Goal: Communication & Community: Answer question/provide support

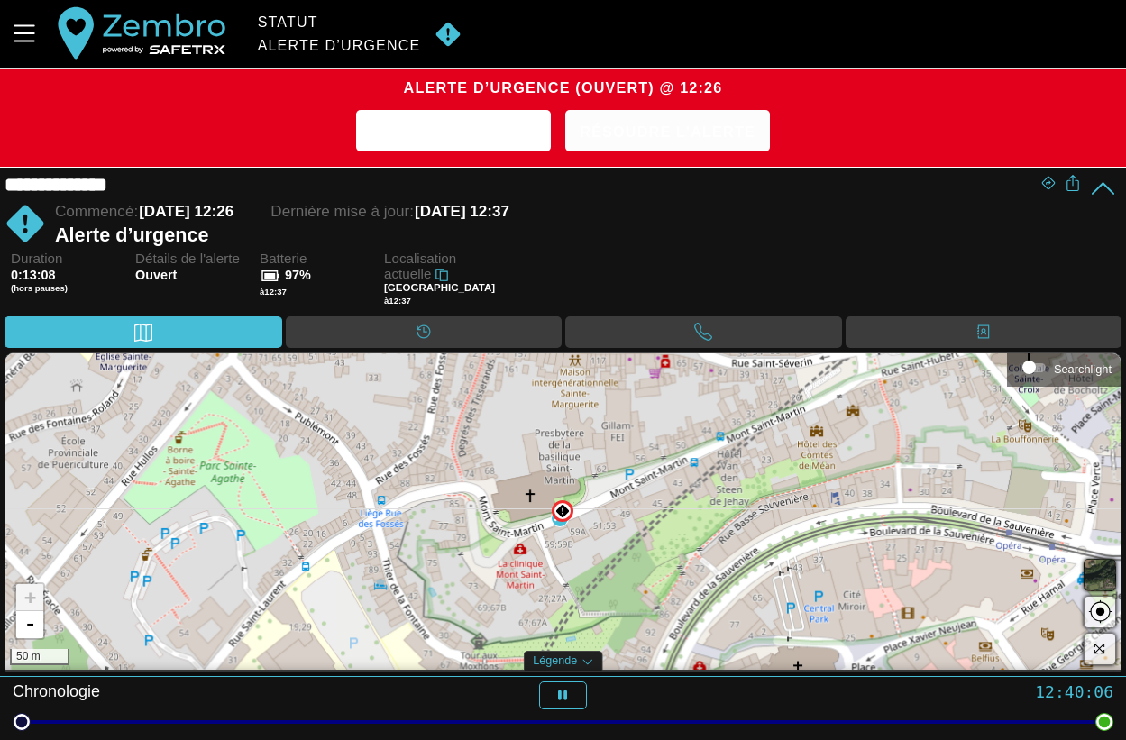
click at [674, 130] on span "Résoudre l'alerte" at bounding box center [667, 132] width 176 height 28
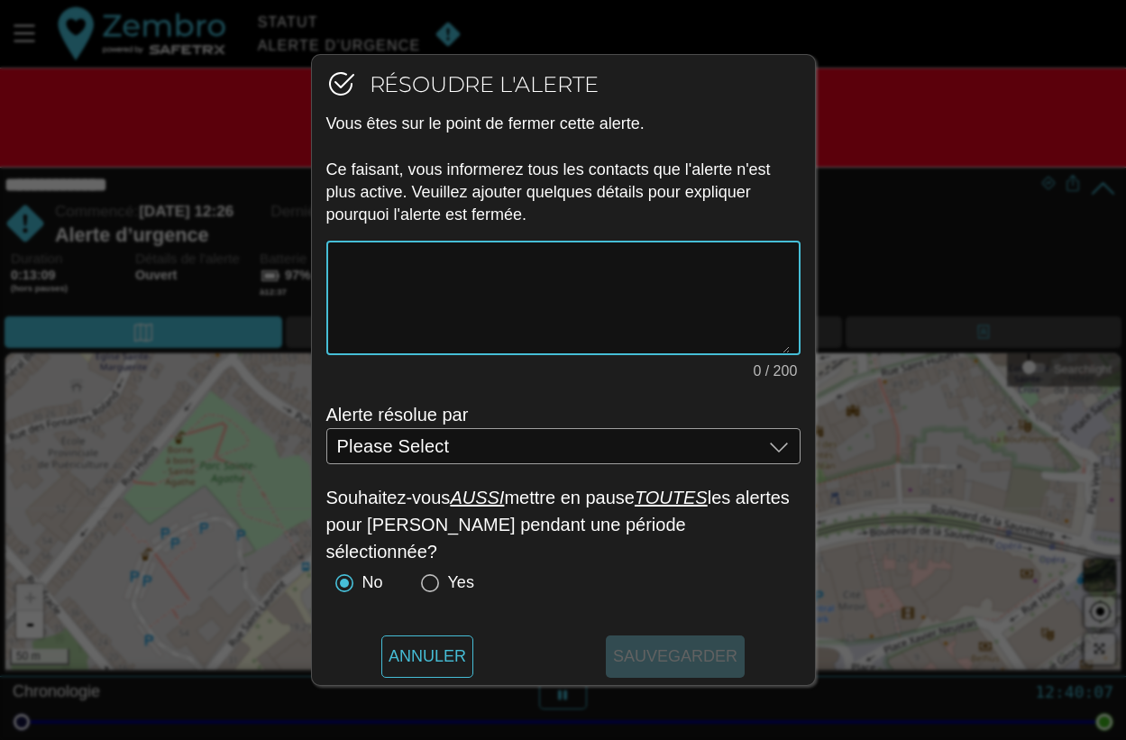
click at [498, 294] on textarea "0 / 200" at bounding box center [563, 297] width 452 height 111
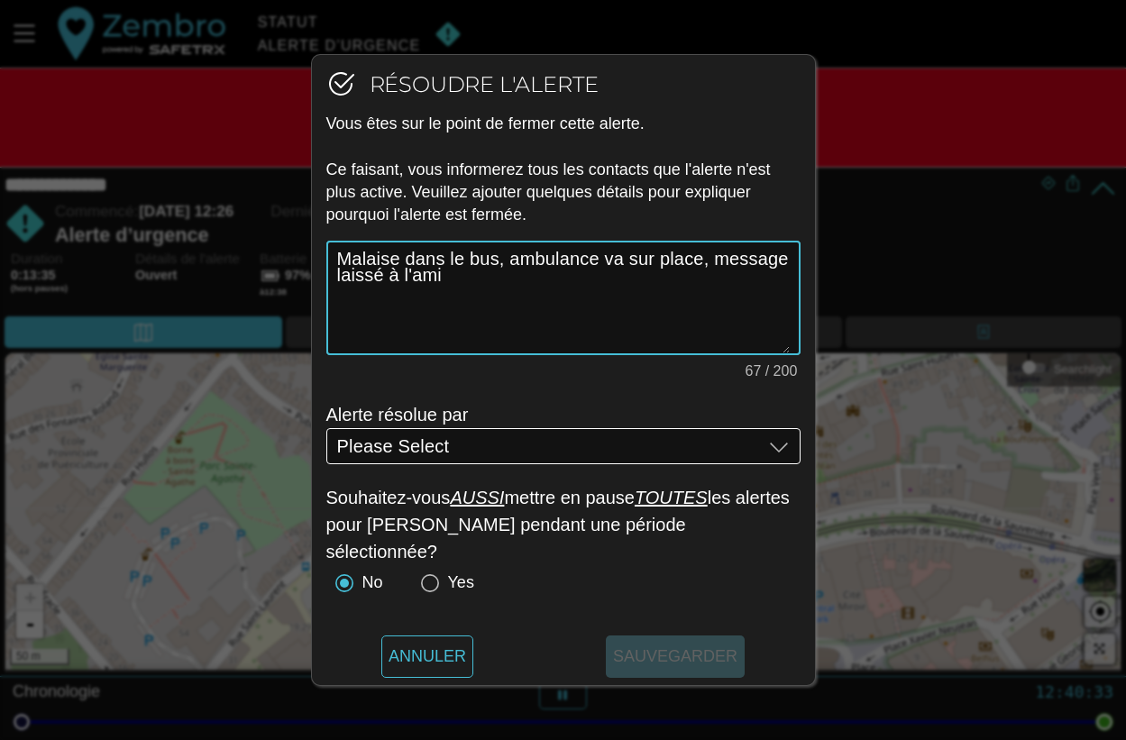
type textarea "Malaise dans le bus, ambulance va sur place, message laissé à l'ami"
click at [397, 460] on div "Please Select Please Select" at bounding box center [549, 446] width 425 height 36
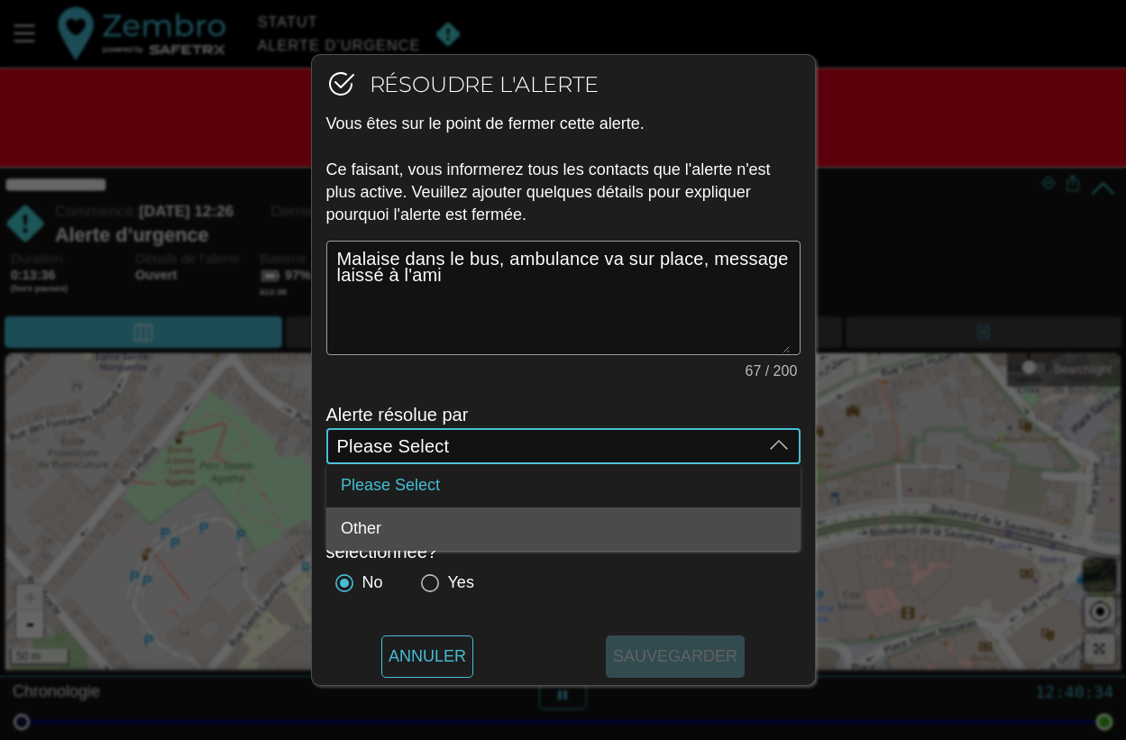
click at [368, 518] on div "Other" at bounding box center [563, 529] width 445 height 29
type input "Other"
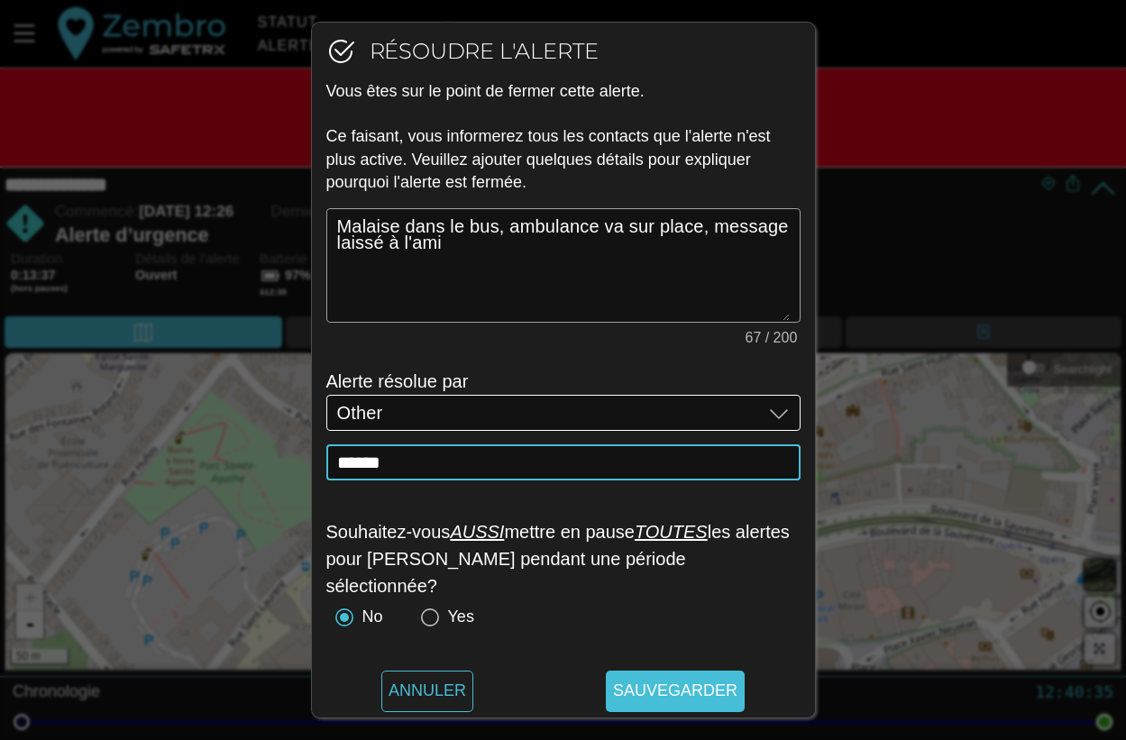
scroll to position [2, 0]
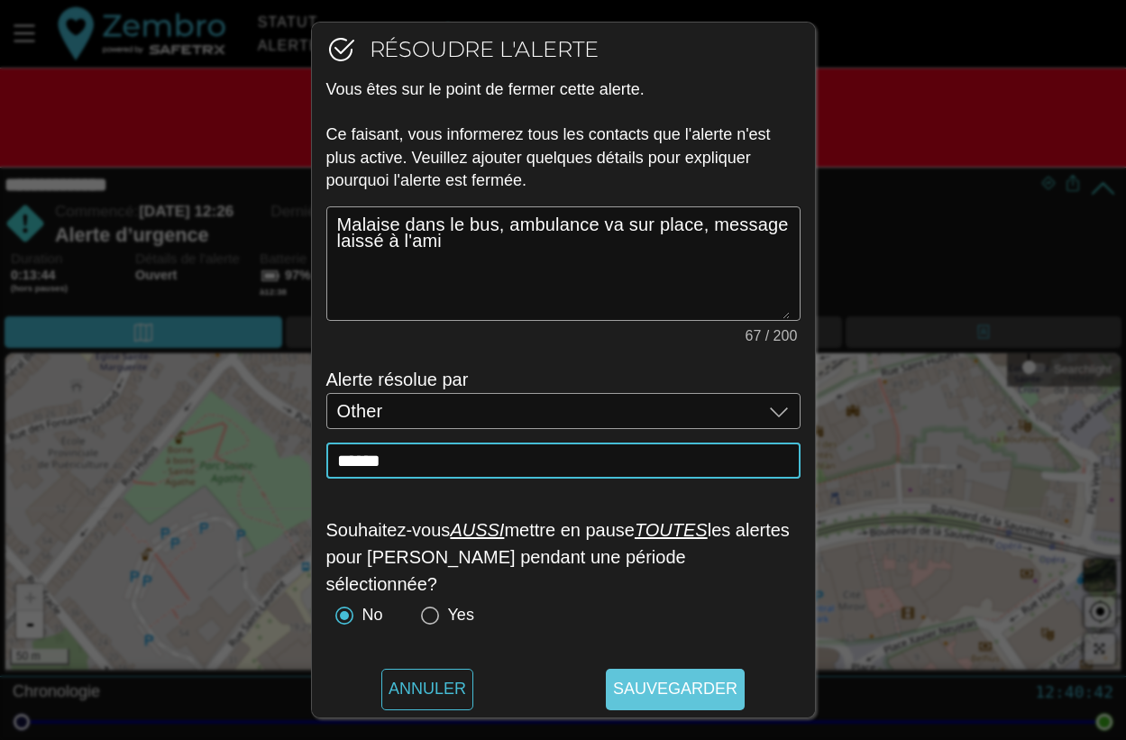
type input "******"
click at [714, 686] on span "Sauvegarder" at bounding box center [675, 689] width 124 height 41
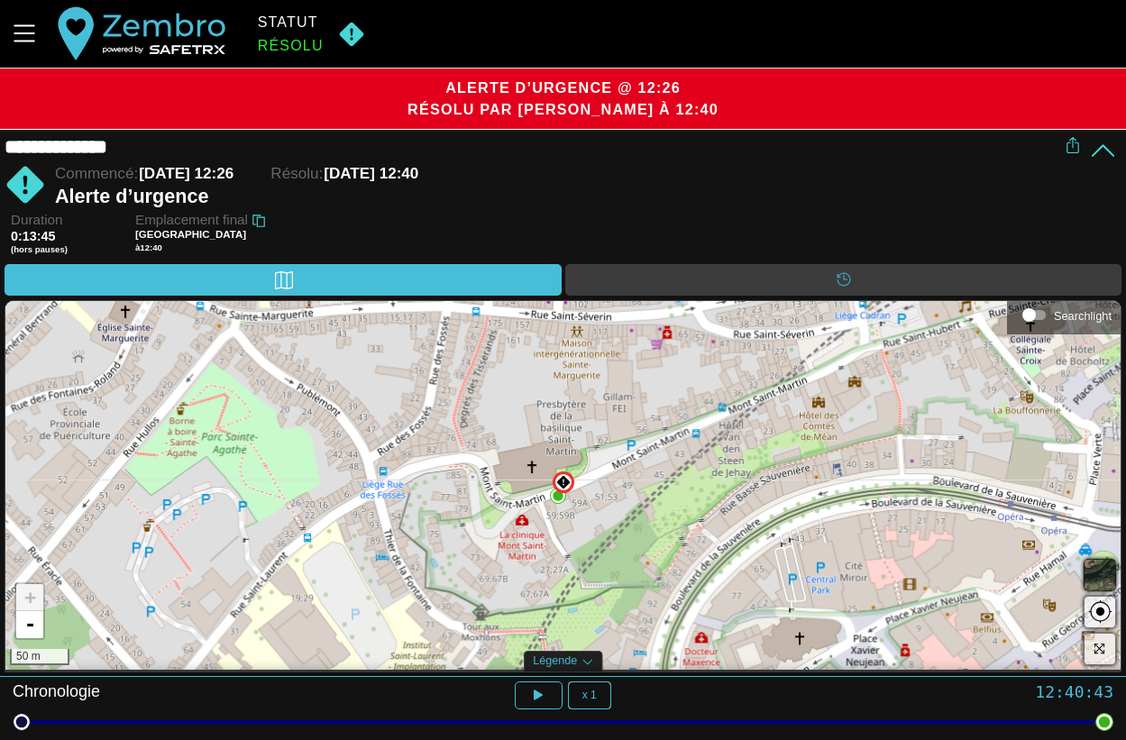
click at [582, 514] on div "+ - 50 m" at bounding box center [562, 485] width 1115 height 369
